Goal: Task Accomplishment & Management: Use online tool/utility

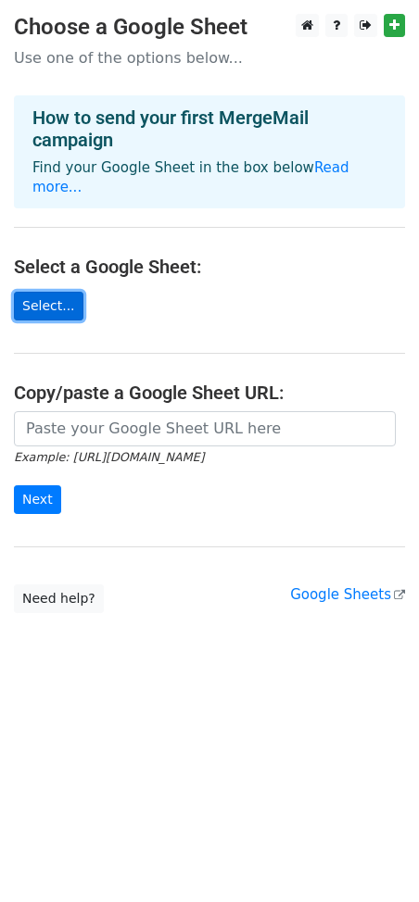
click at [36, 292] on link "Select..." at bounding box center [48, 306] width 69 height 29
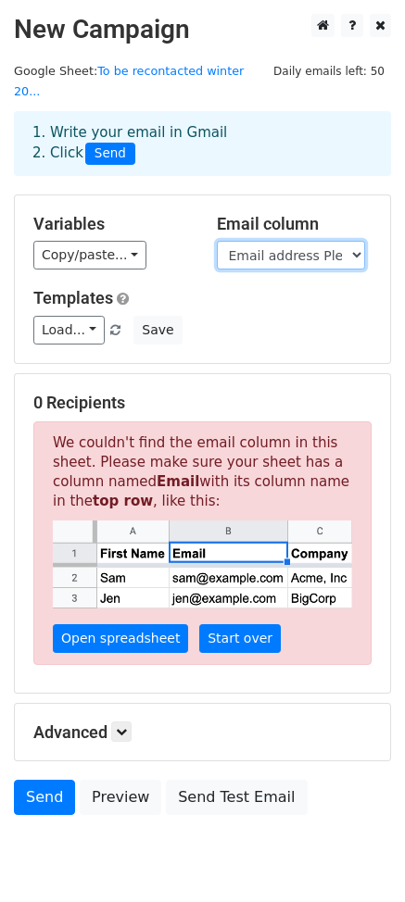
click at [258, 241] on select "Blank Column Horodateur What season would you be interested in working in Les G…" at bounding box center [291, 255] width 148 height 29
select select "Email address Please verify your email"
click at [217, 241] on select "Blank Column Horodateur What season would you be interested in working in Les G…" at bounding box center [291, 255] width 148 height 29
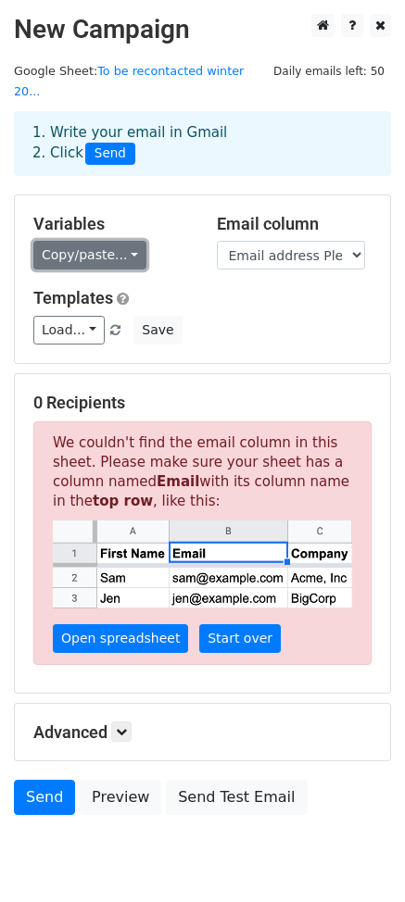
click at [77, 241] on link "Copy/paste..." at bounding box center [89, 255] width 113 height 29
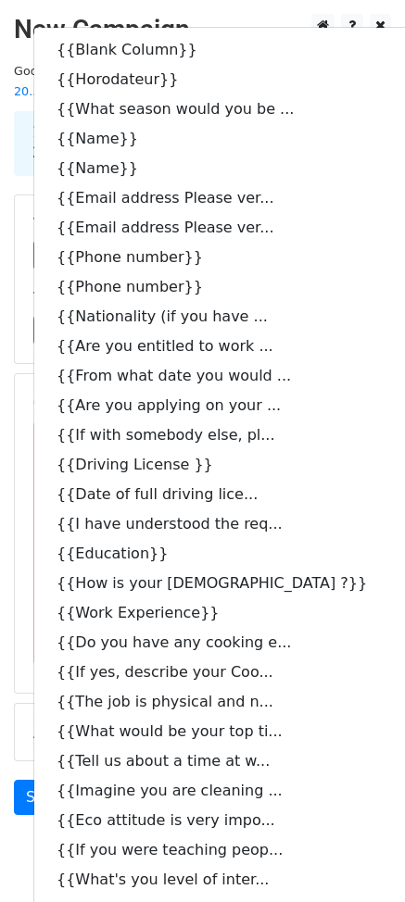
click at [353, 165] on div "1. Write your email in Gmail 2. Click Send" at bounding box center [202, 157] width 405 height 74
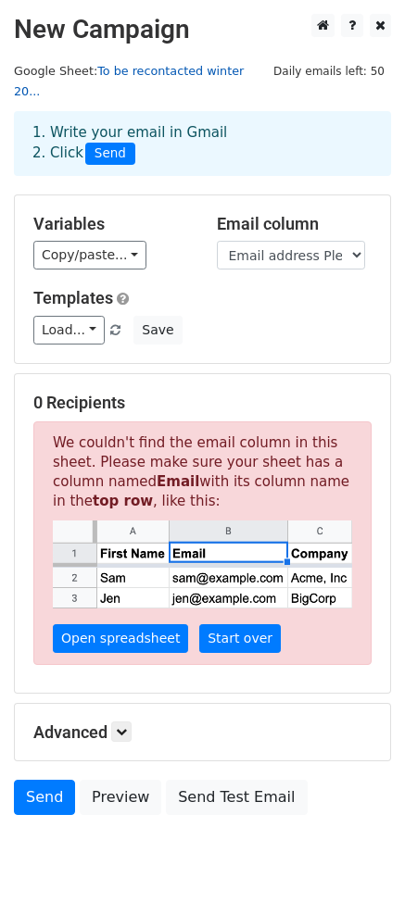
click at [123, 71] on link "To be recontacted winter 20..." at bounding box center [129, 81] width 230 height 35
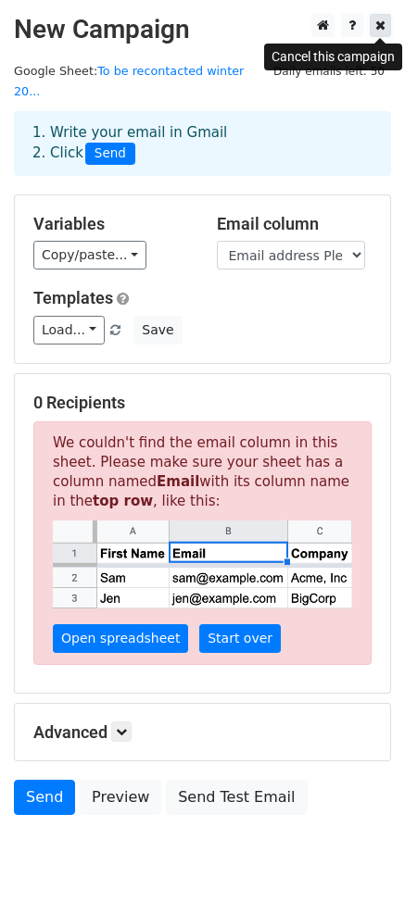
click at [374, 26] on link at bounding box center [380, 25] width 21 height 23
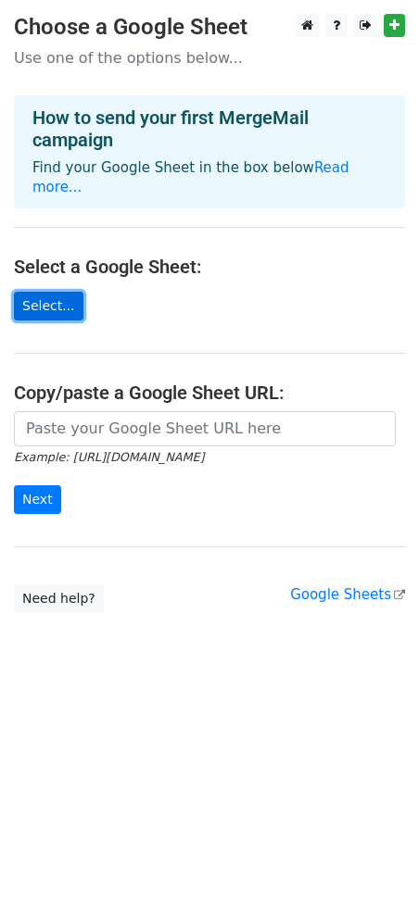
click at [44, 292] on link "Select..." at bounding box center [48, 306] width 69 height 29
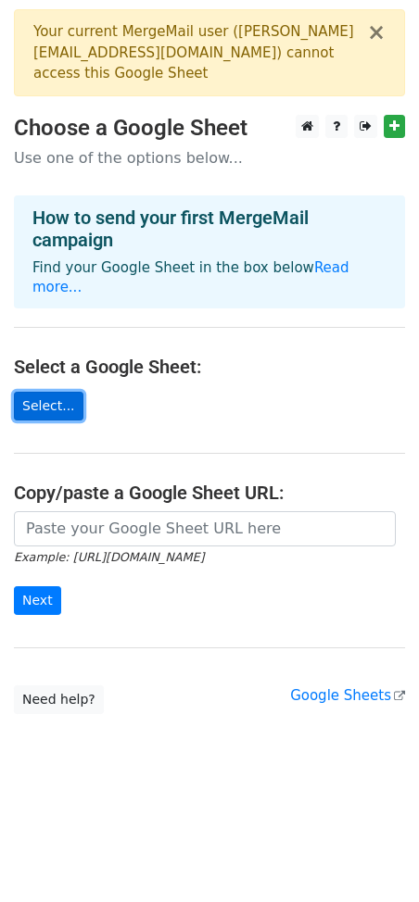
click at [46, 392] on link "Select..." at bounding box center [48, 406] width 69 height 29
